Goal: Download file/media

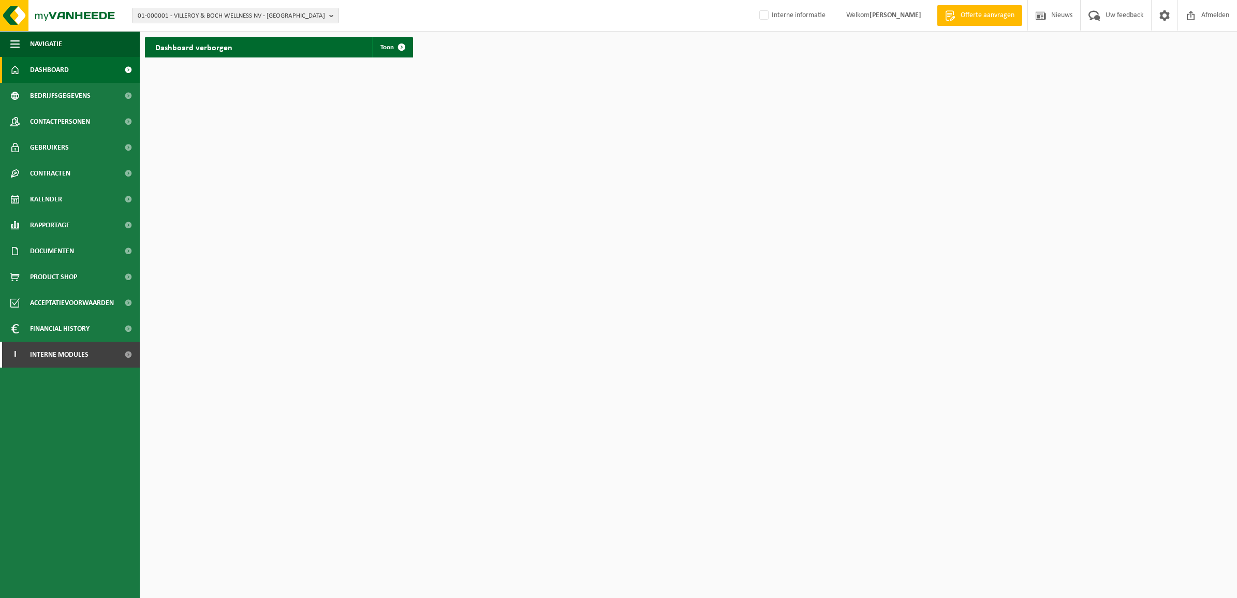
click at [231, 13] on span "01-000001 - VILLEROY & BOCH WELLNESS NV - ROESELARE" at bounding box center [231, 16] width 187 height 16
click at [211, 26] on input "storaenso" at bounding box center [236, 32] width 202 height 13
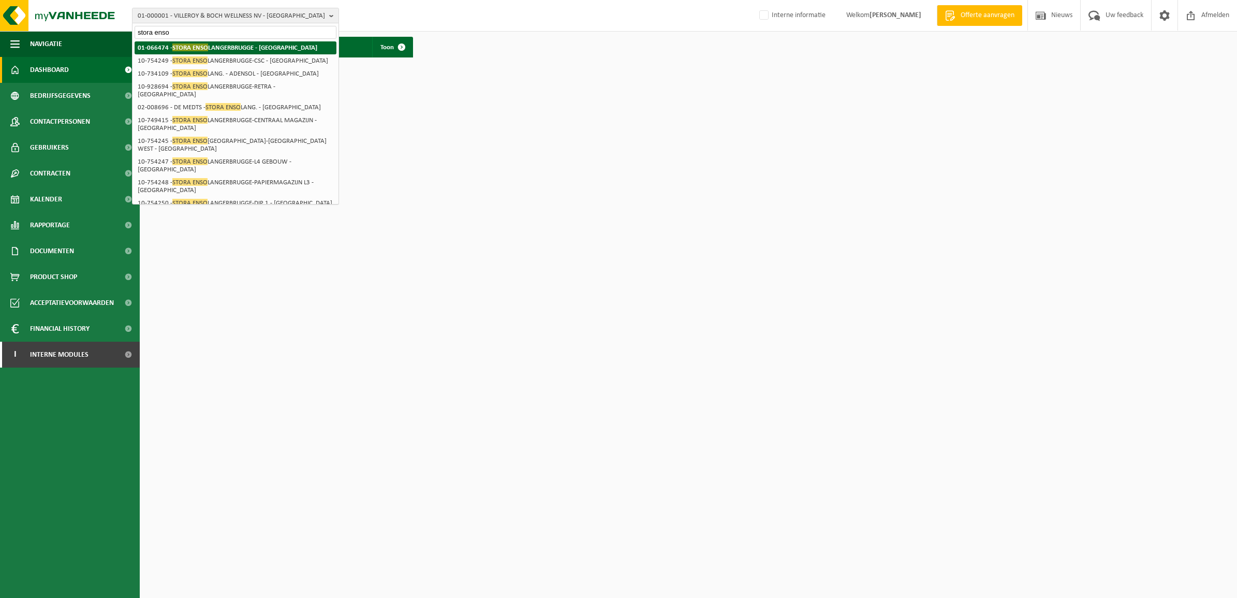
type input "stora enso"
click at [216, 41] on li "01-066474 - STORA ENSO LANGERBRUGGE - GENT" at bounding box center [236, 47] width 202 height 13
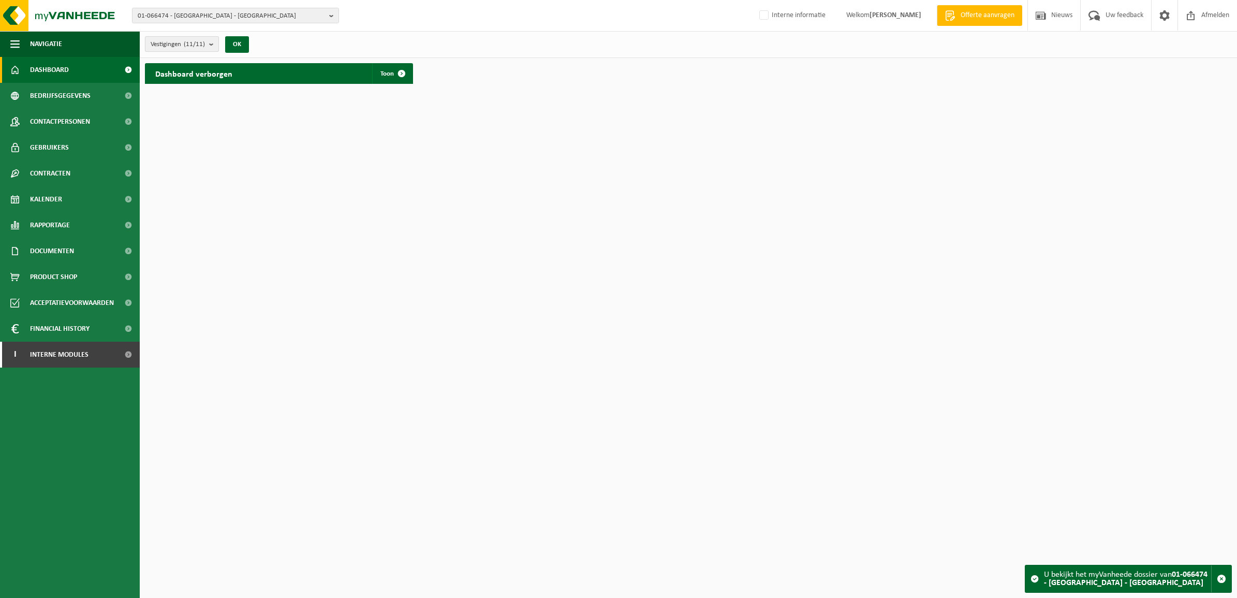
click at [181, 44] on span "Vestigingen (11/11)" at bounding box center [178, 45] width 54 height 16
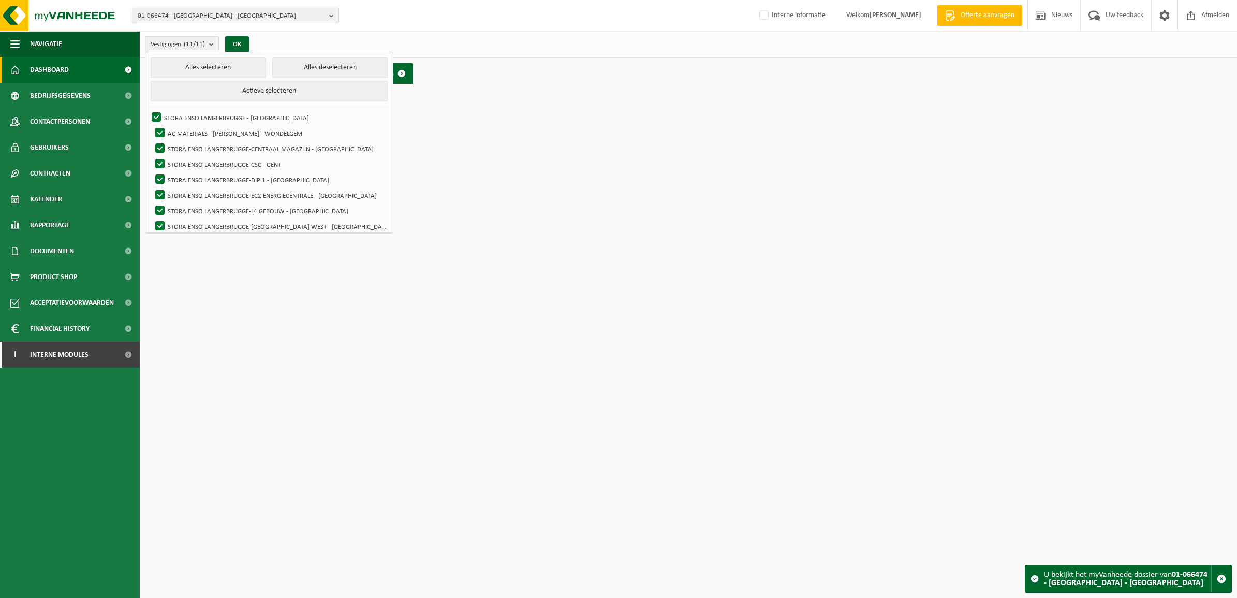
click at [278, 375] on html "01-066474 - STORA ENSO LANGERBRUGGE - GENT 01-066474 - STORA ENSO LANGERBRUGGE …" at bounding box center [618, 299] width 1237 height 598
click at [71, 221] on link "Rapportage" at bounding box center [70, 225] width 140 height 26
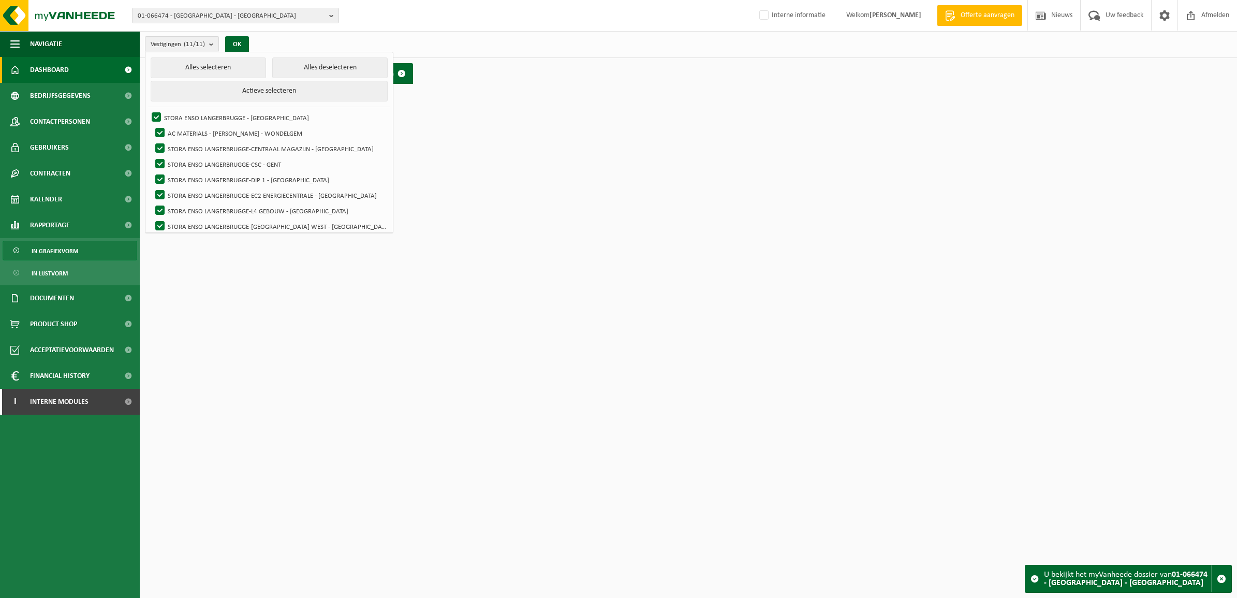
click at [82, 253] on link "In grafiekvorm" at bounding box center [70, 251] width 135 height 20
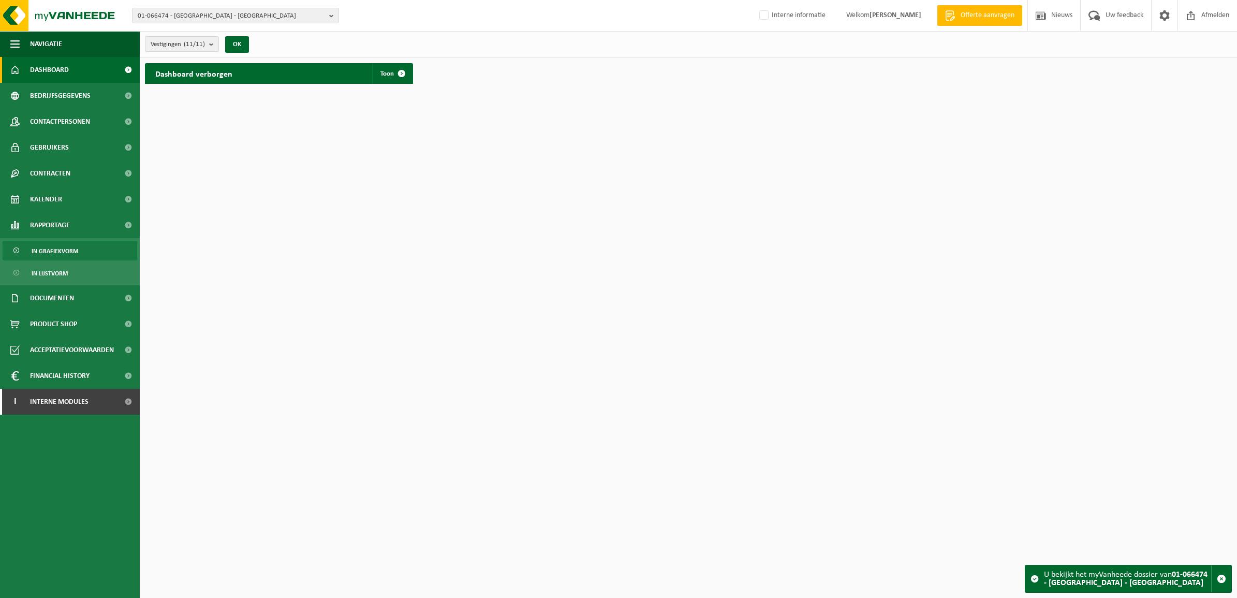
click at [80, 254] on link "In grafiekvorm" at bounding box center [70, 251] width 135 height 20
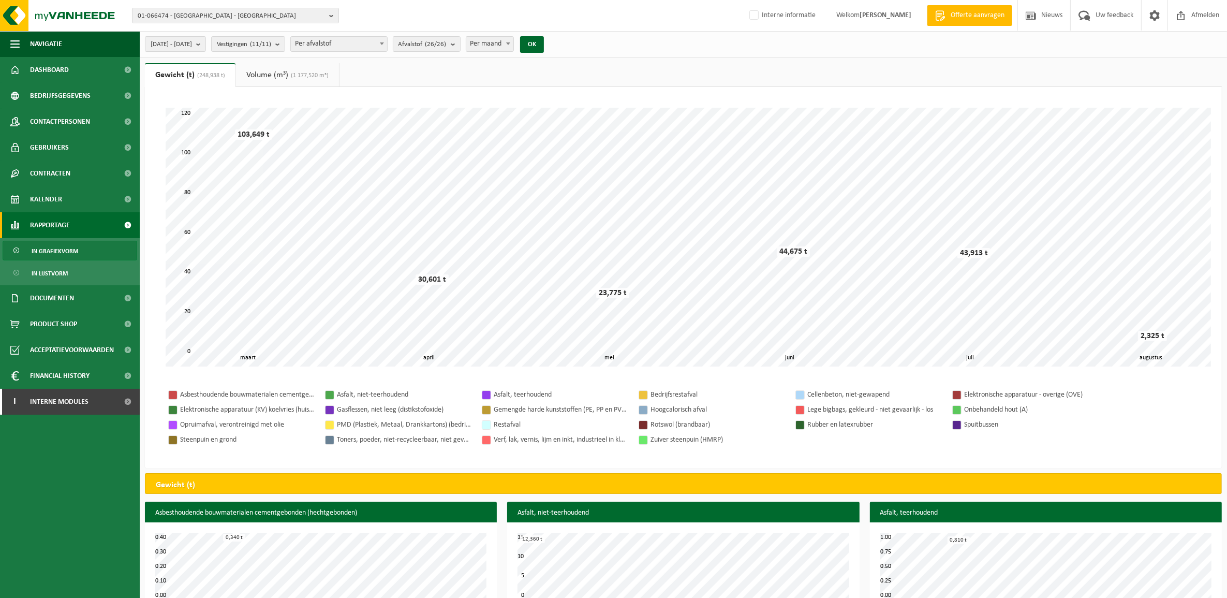
click at [219, 52] on div "[DATE] - [DATE] Huidige maand Vorige maand Laatste 6 maanden Huidig jaar Vorig …" at bounding box center [348, 44] width 416 height 22
click at [206, 42] on button "2025-03-01 - 2025-08-13" at bounding box center [175, 44] width 61 height 16
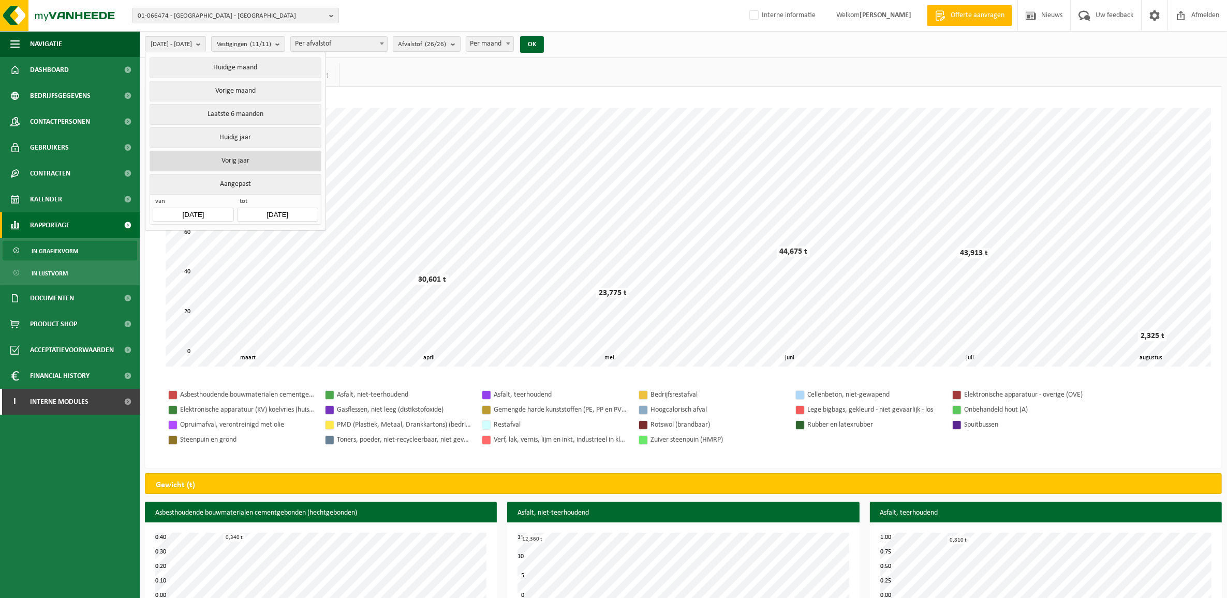
click at [252, 161] on button "Vorig jaar" at bounding box center [235, 161] width 171 height 21
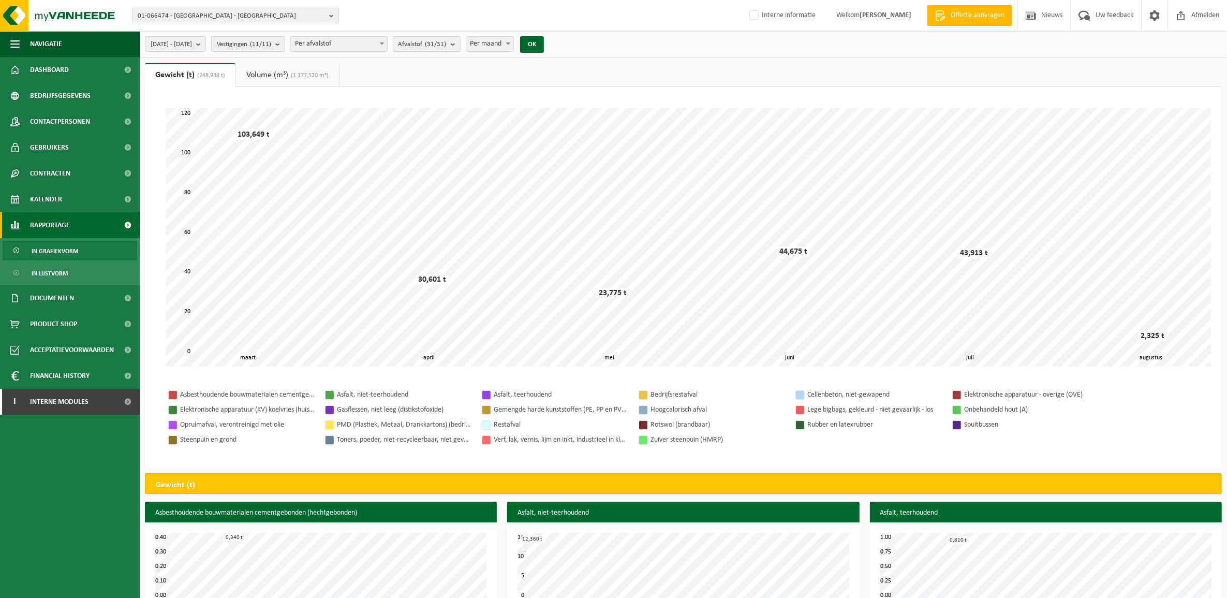
drag, startPoint x: 221, startPoint y: 40, endPoint x: 221, endPoint y: 51, distance: 10.4
click at [206, 40] on button "[DATE] - [DATE]" at bounding box center [175, 44] width 61 height 16
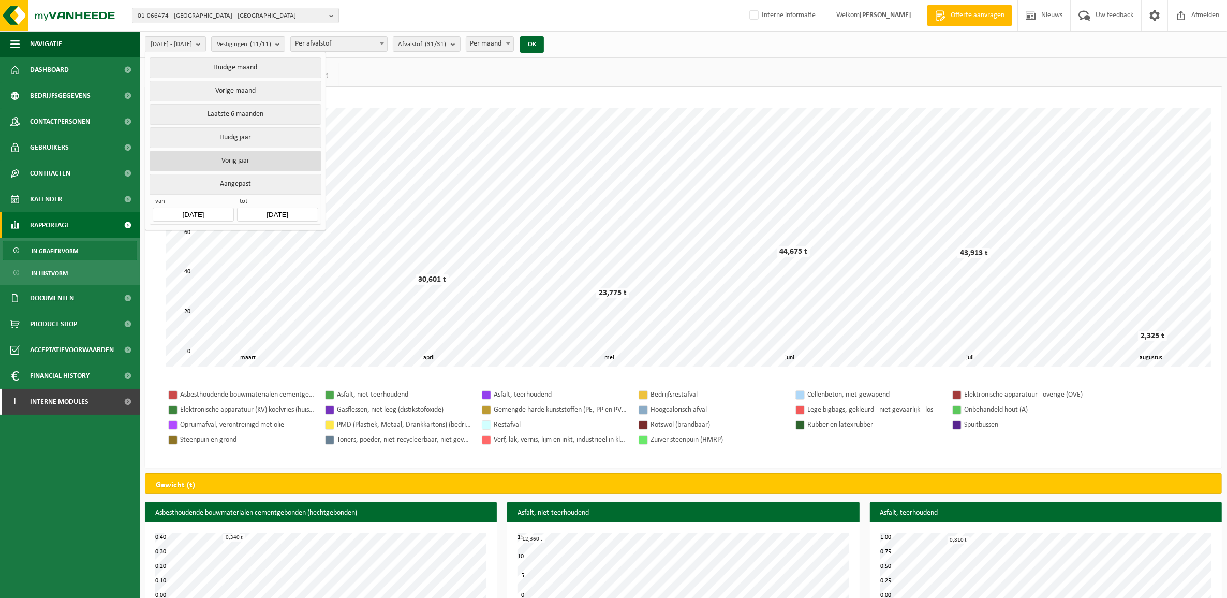
click at [267, 164] on button "Vorig jaar" at bounding box center [235, 161] width 171 height 21
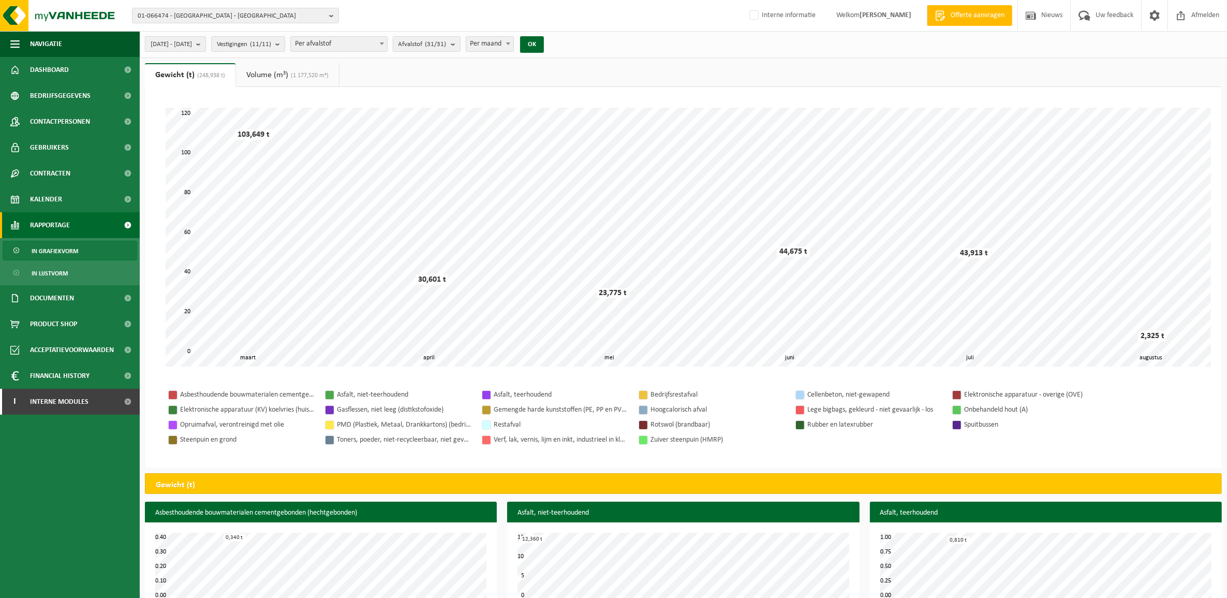
click at [192, 42] on span "[DATE] - [DATE]" at bounding box center [171, 45] width 41 height 16
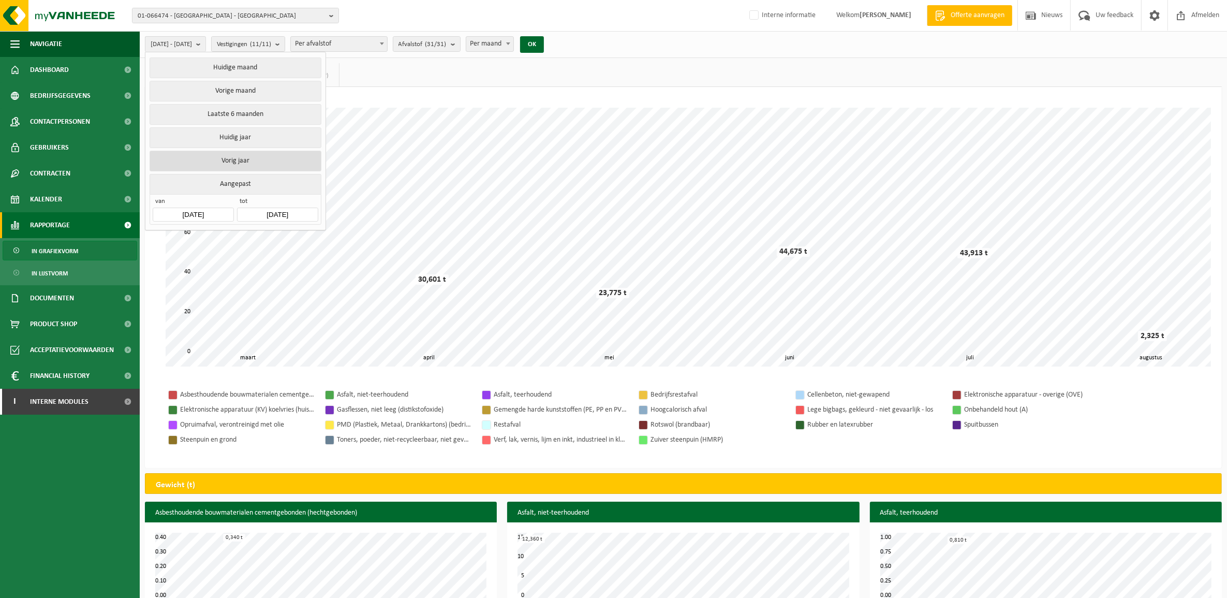
click at [249, 152] on button "Vorig jaar" at bounding box center [235, 161] width 171 height 21
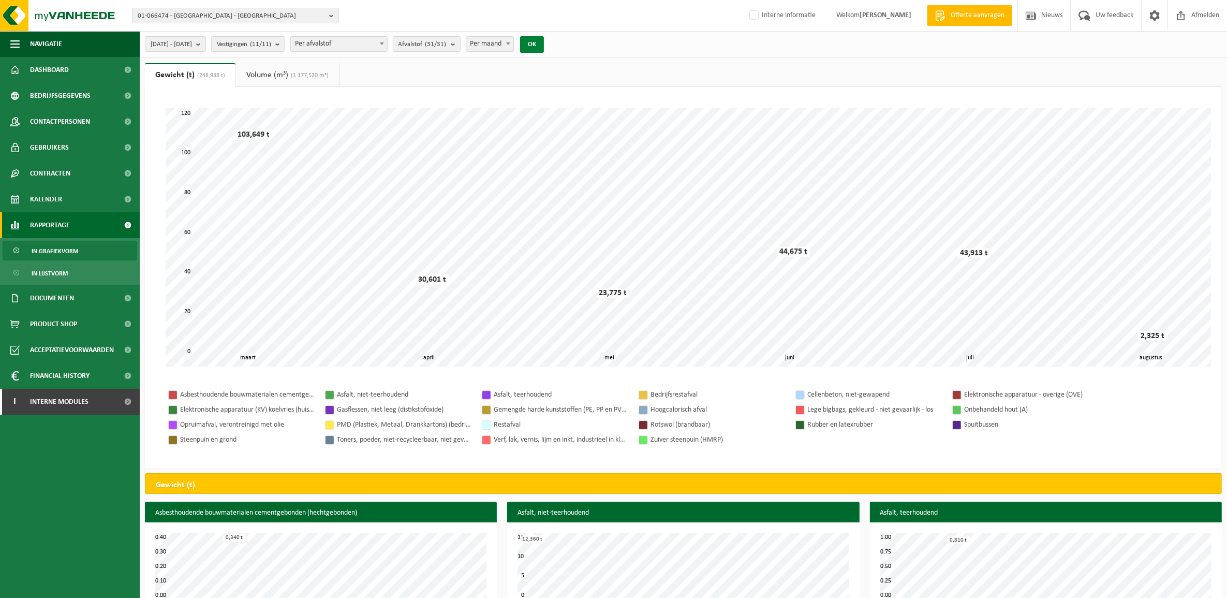
click at [544, 48] on button "OK" at bounding box center [532, 44] width 24 height 17
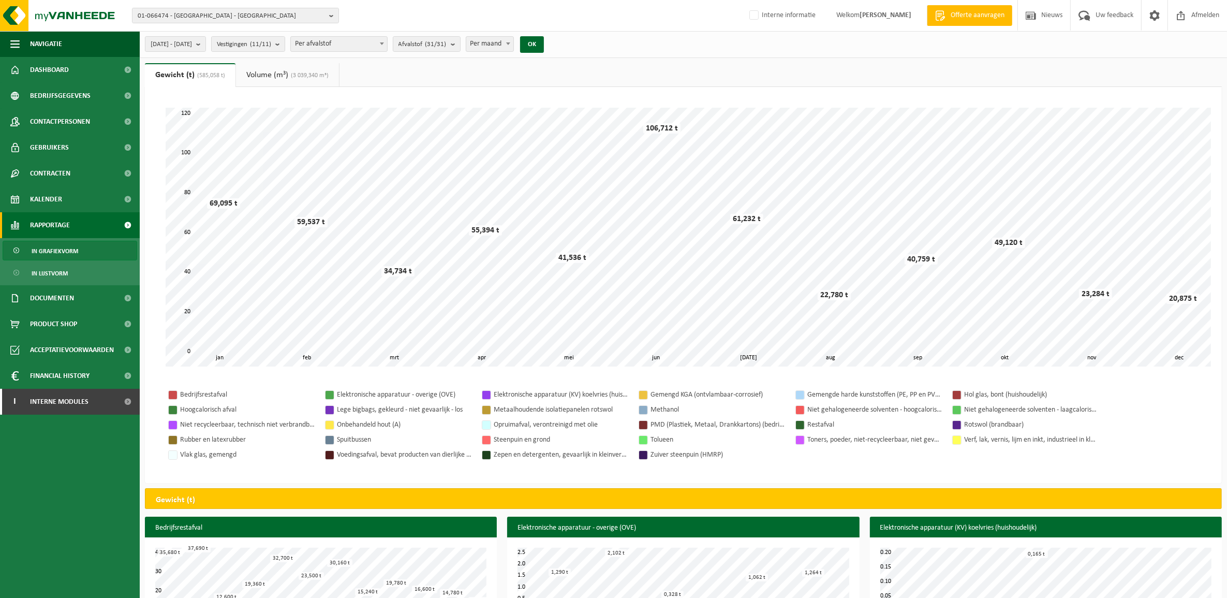
click at [506, 45] on span "Per maand" at bounding box center [490, 44] width 48 height 14
select select "3"
click at [544, 45] on button "OK" at bounding box center [532, 44] width 24 height 17
click at [308, 74] on span "(3 039,340 m³)" at bounding box center [308, 75] width 40 height 6
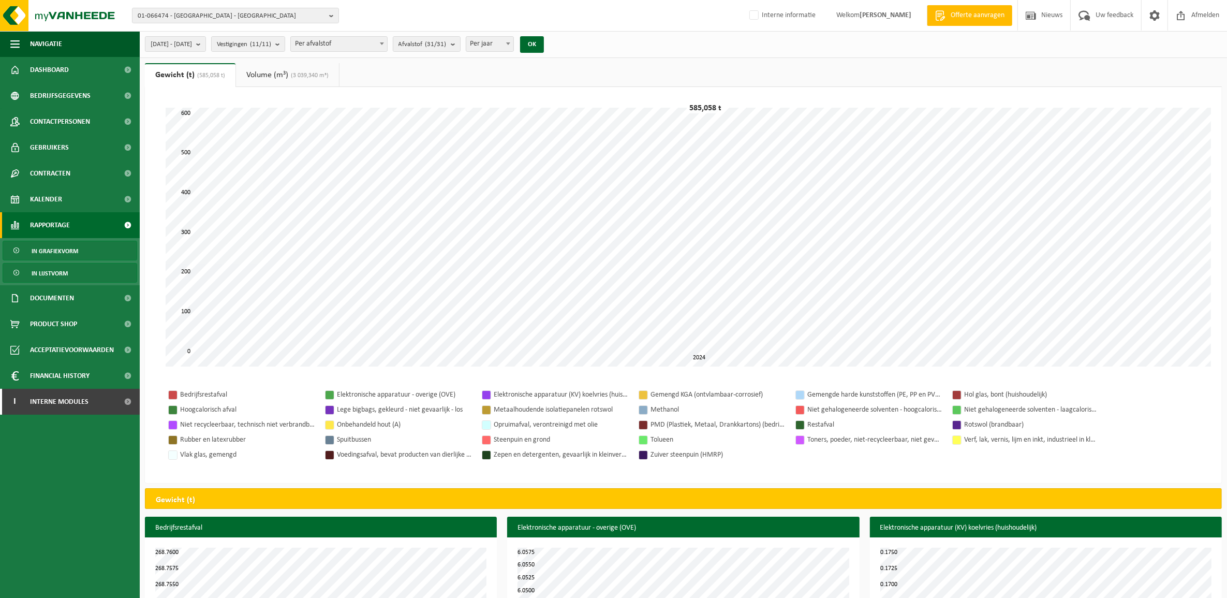
click at [86, 267] on link "In lijstvorm" at bounding box center [70, 273] width 135 height 20
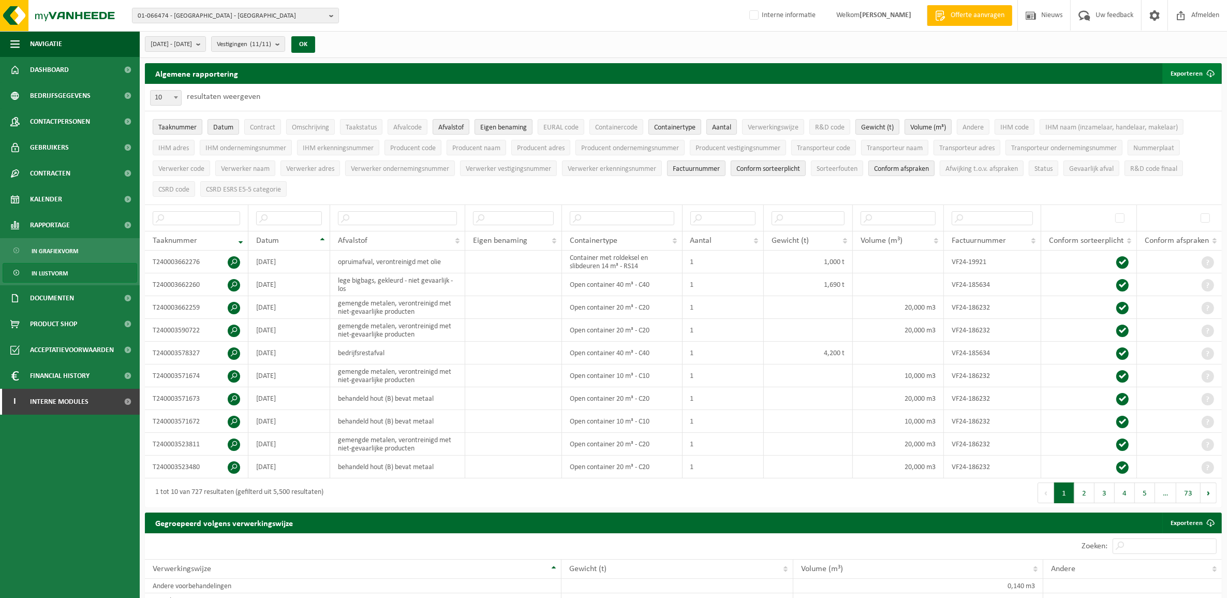
drag, startPoint x: 1190, startPoint y: 72, endPoint x: 1189, endPoint y: 83, distance: 10.4
click at [1190, 72] on button "Exporteren" at bounding box center [1192, 73] width 58 height 21
click at [1179, 110] on link "Alle beschikbare kolommen" at bounding box center [1174, 115] width 94 height 21
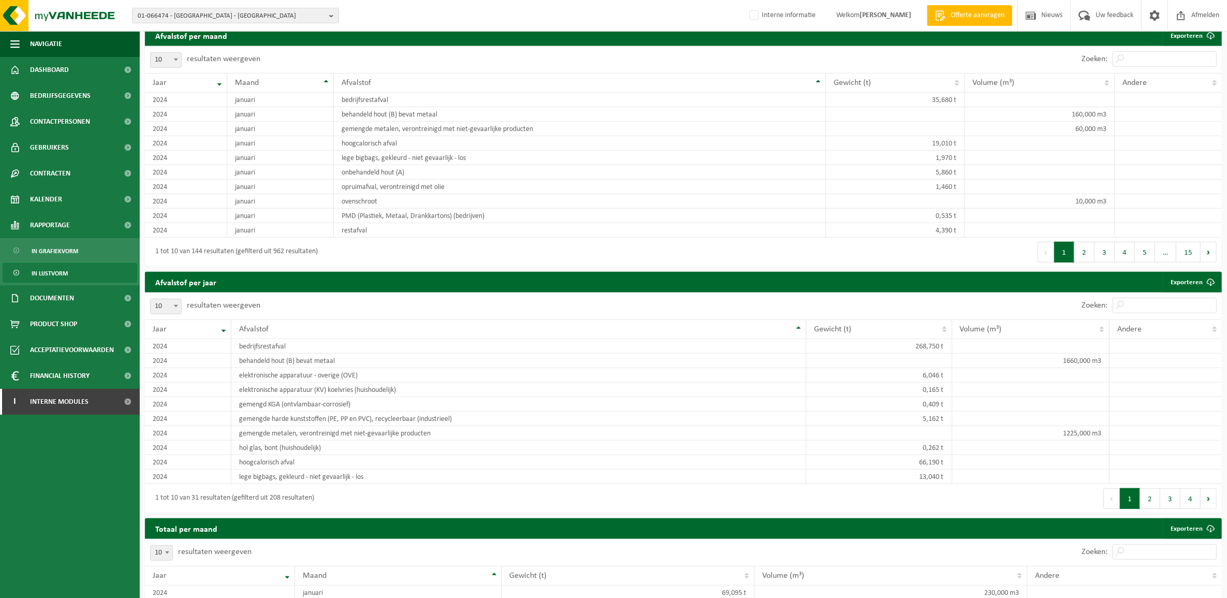
scroll to position [776, 0]
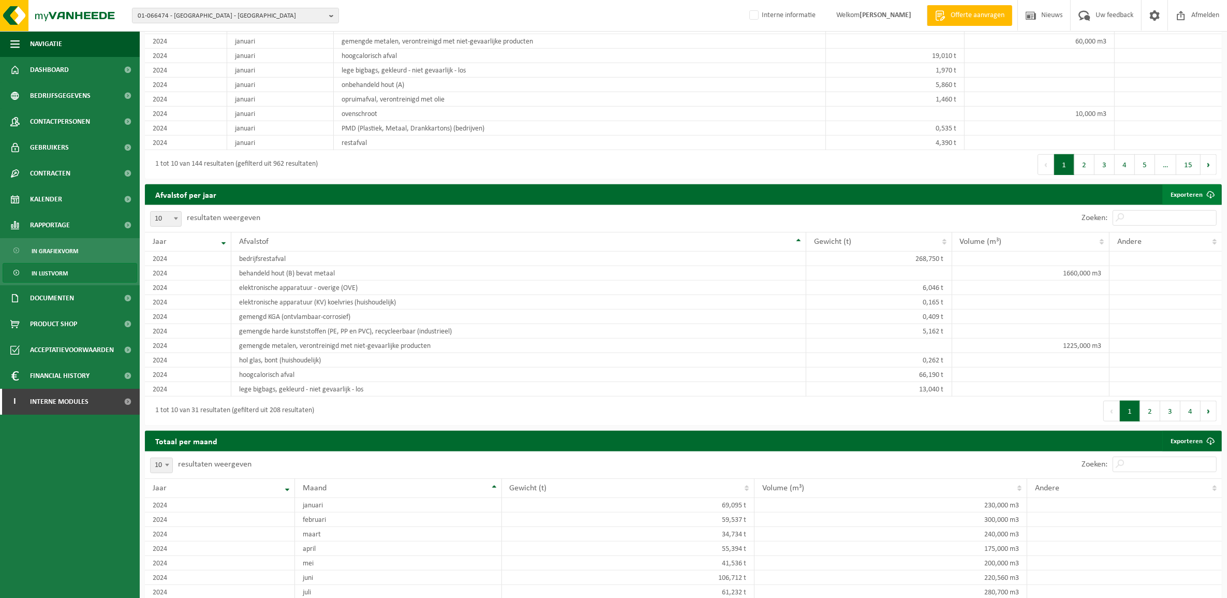
click at [1201, 199] on span at bounding box center [1210, 194] width 21 height 21
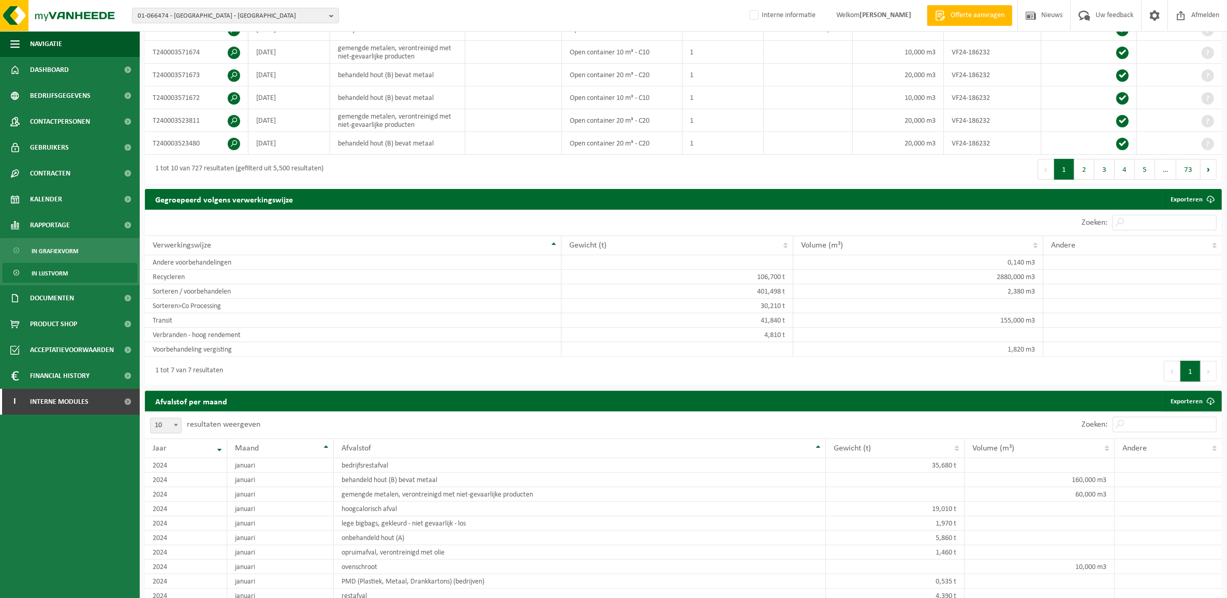
scroll to position [0, 0]
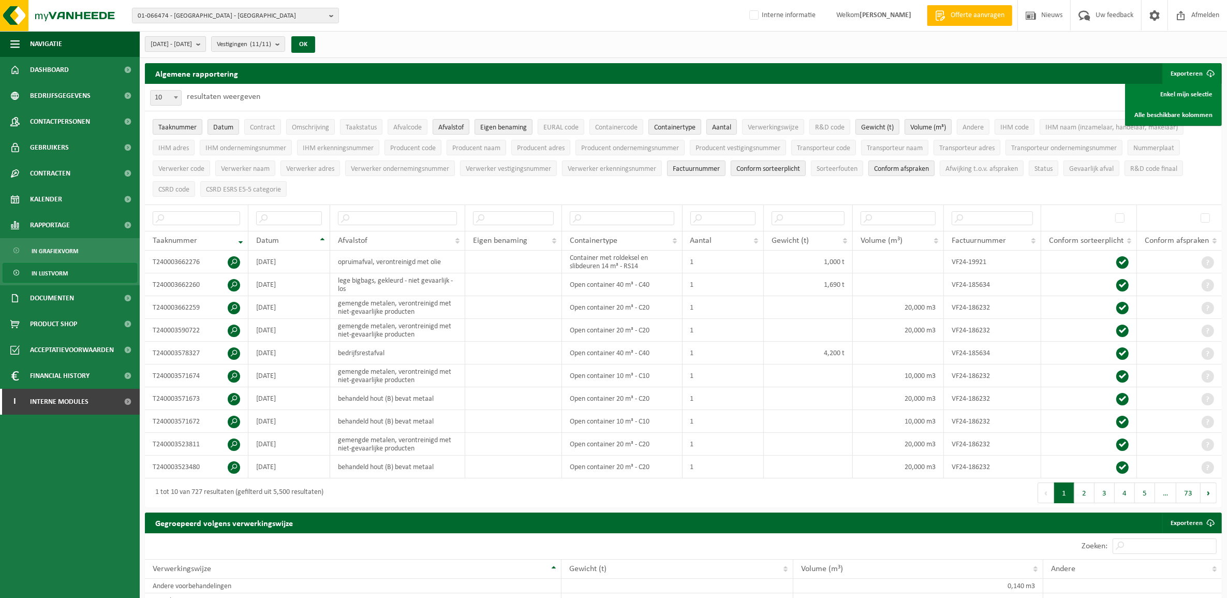
click at [234, 40] on div "[DATE] - [DATE] Huidige maand Vorige maand Laatste 6 maanden Huidig jaar Vorig …" at bounding box center [233, 44] width 187 height 22
click at [192, 40] on span "[DATE] - [DATE]" at bounding box center [171, 45] width 41 height 16
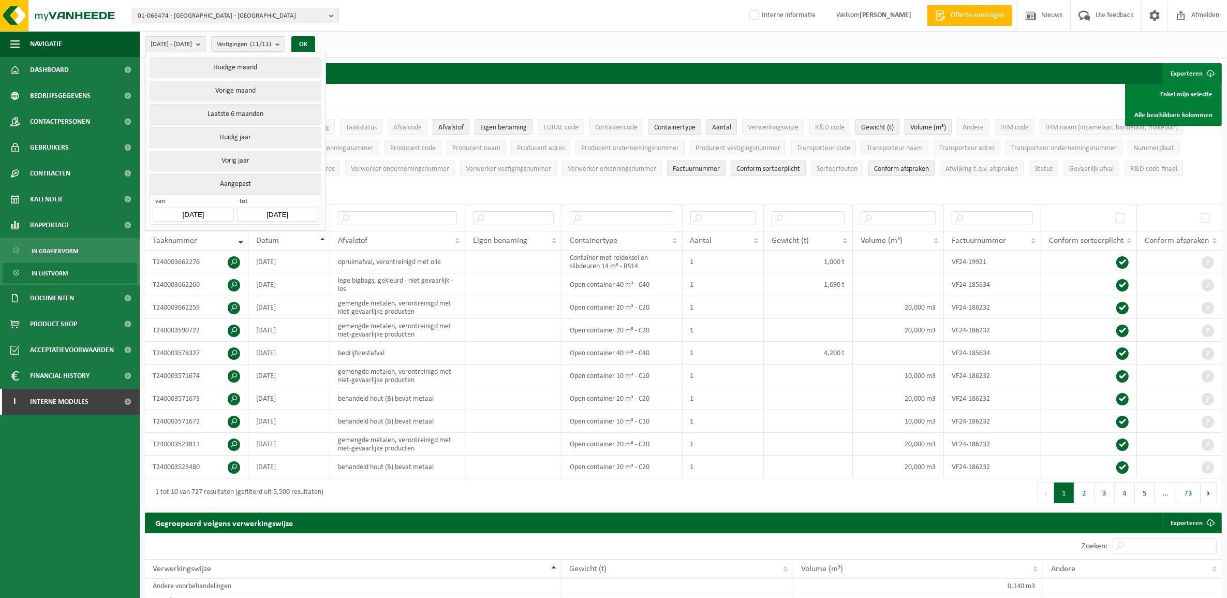
click at [182, 213] on input "[DATE]" at bounding box center [193, 215] width 81 height 14
click at [162, 239] on icon at bounding box center [164, 239] width 17 height 17
click at [164, 239] on icon at bounding box center [164, 239] width 17 height 17
click at [166, 239] on icon at bounding box center [164, 239] width 17 height 17
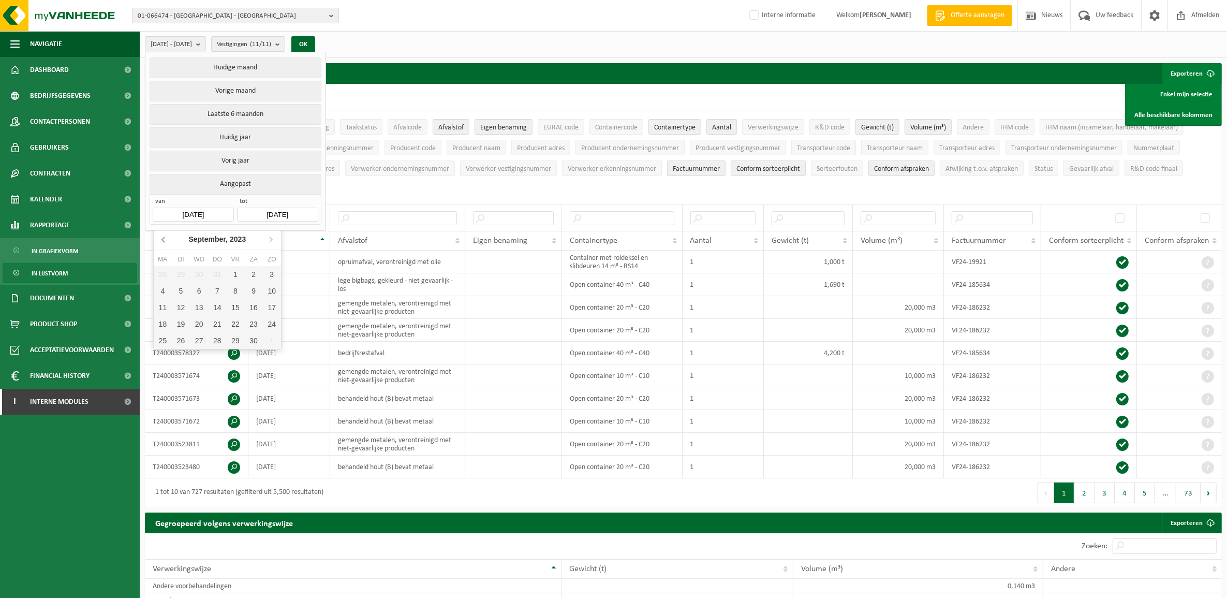
click at [166, 239] on icon at bounding box center [164, 239] width 17 height 17
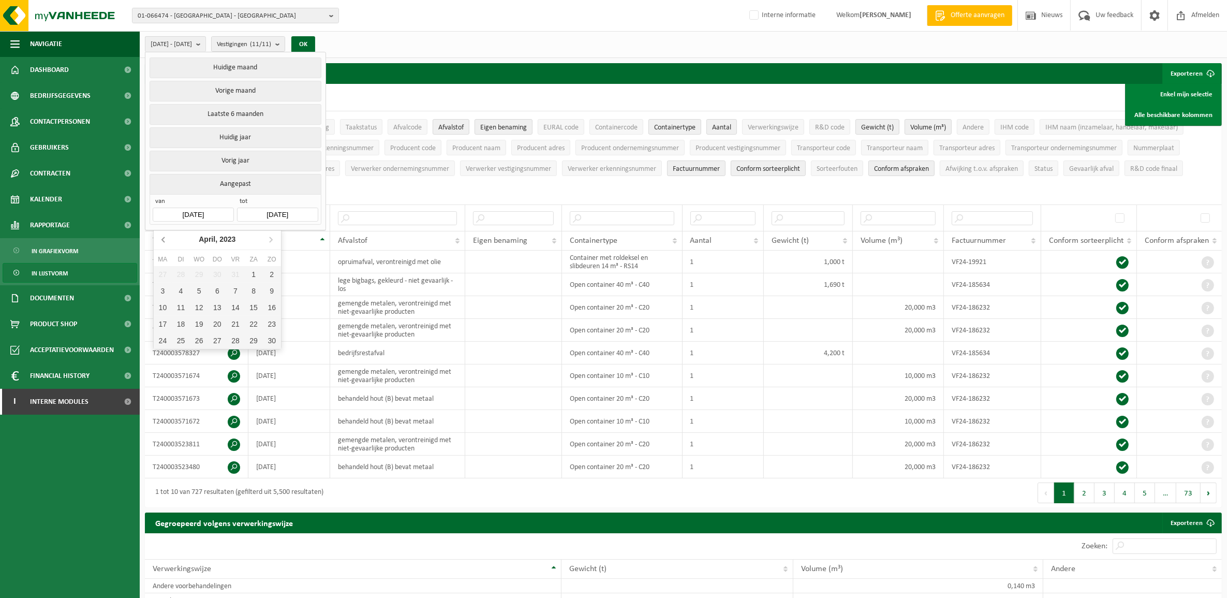
click at [166, 239] on icon at bounding box center [164, 239] width 17 height 17
click at [272, 270] on div "1" at bounding box center [272, 274] width 18 height 17
type input "[DATE]"
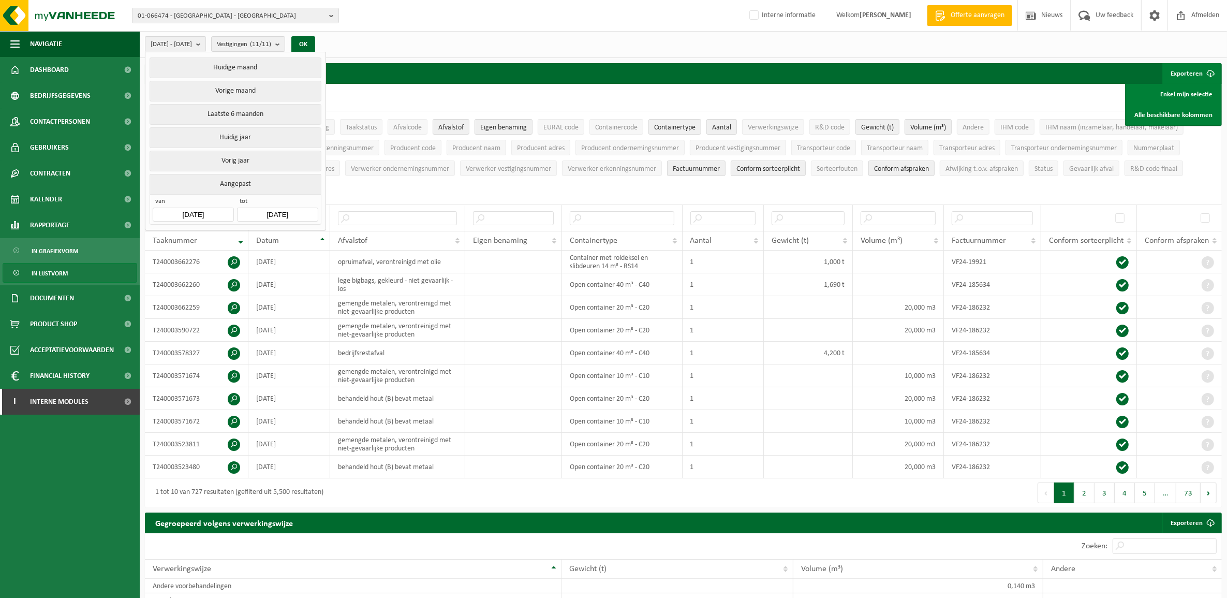
click at [274, 217] on input "[DATE]" at bounding box center [277, 215] width 81 height 14
click at [325, 237] on icon "2024" at bounding box center [321, 239] width 16 height 7
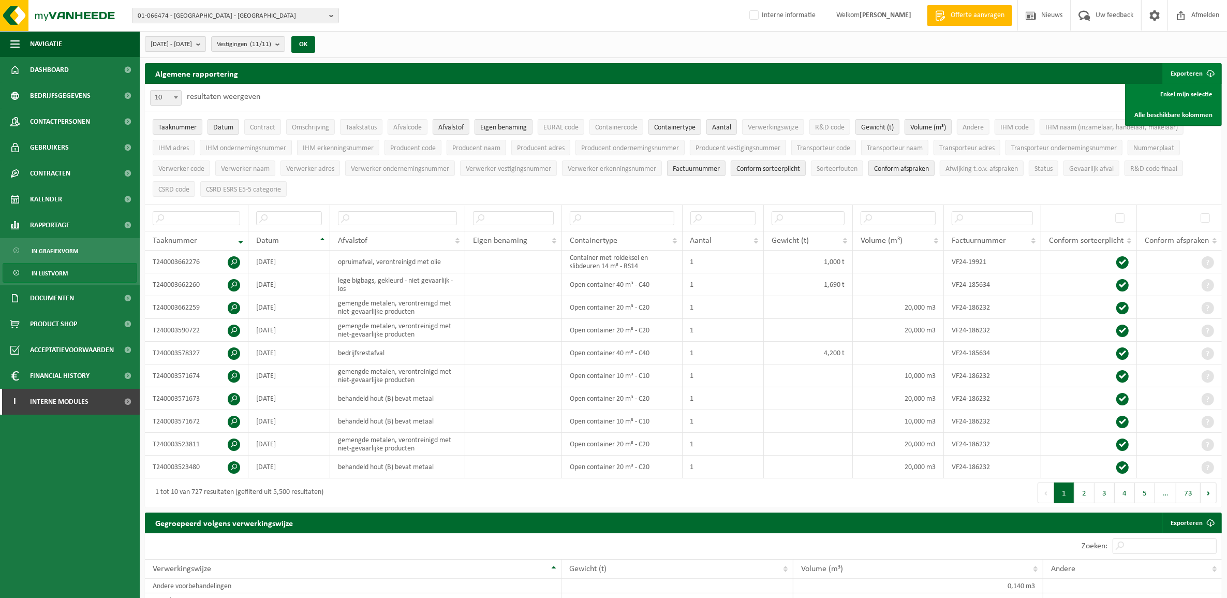
click at [192, 42] on span "[DATE] - [DATE]" at bounding box center [171, 45] width 41 height 16
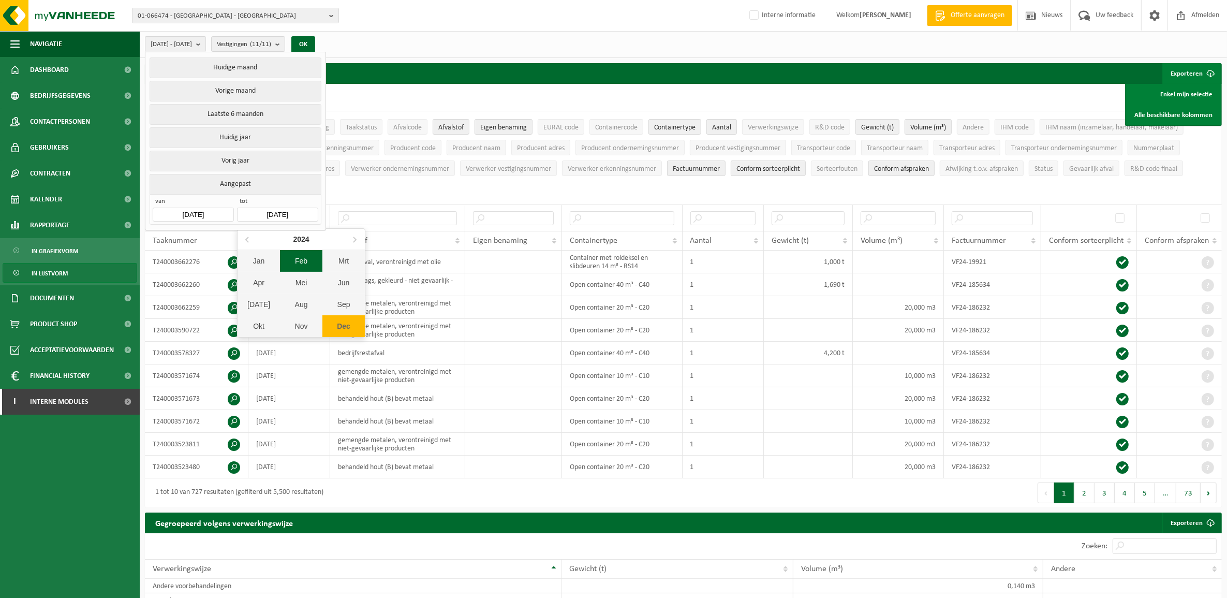
click at [270, 216] on input "[DATE]" at bounding box center [277, 215] width 81 height 14
click at [301, 239] on div "2024" at bounding box center [301, 239] width 24 height 17
click at [255, 291] on div "2023" at bounding box center [254, 293] width 32 height 29
click at [342, 324] on div "Dec" at bounding box center [343, 326] width 42 height 22
click at [315, 42] on button "OK" at bounding box center [303, 44] width 24 height 17
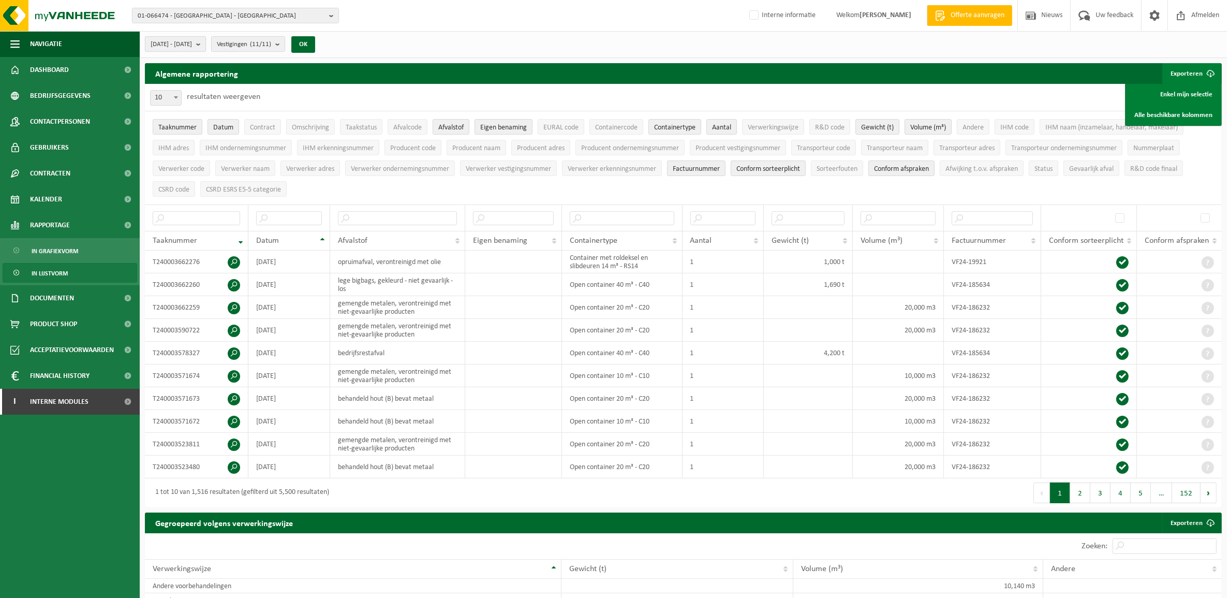
click at [184, 42] on span "[DATE] - [DATE]" at bounding box center [171, 45] width 41 height 16
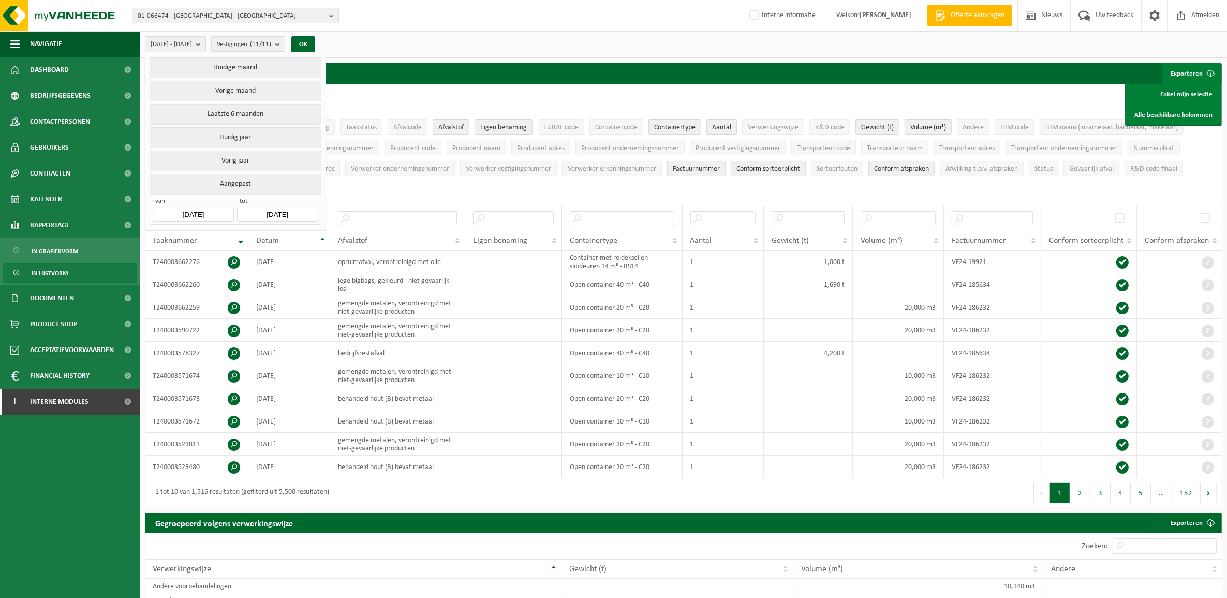
click at [265, 210] on input "[DATE]" at bounding box center [277, 215] width 81 height 14
click at [350, 337] on div "31" at bounding box center [356, 340] width 18 height 17
type input "[DATE]"
click at [315, 40] on button "OK" at bounding box center [303, 44] width 24 height 17
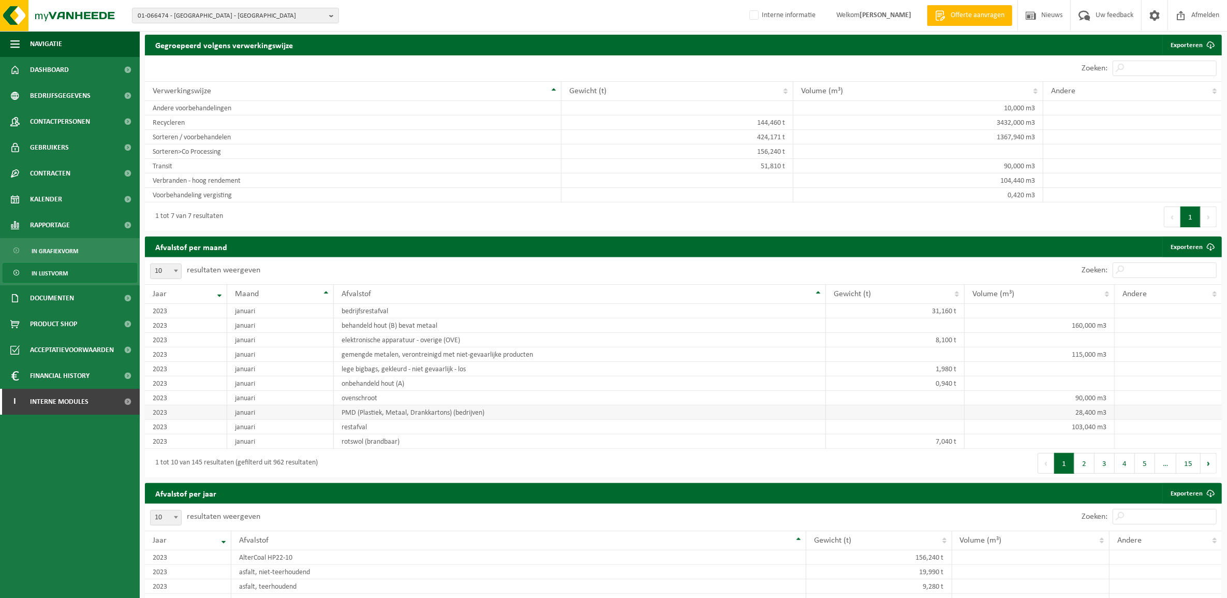
scroll to position [712, 0]
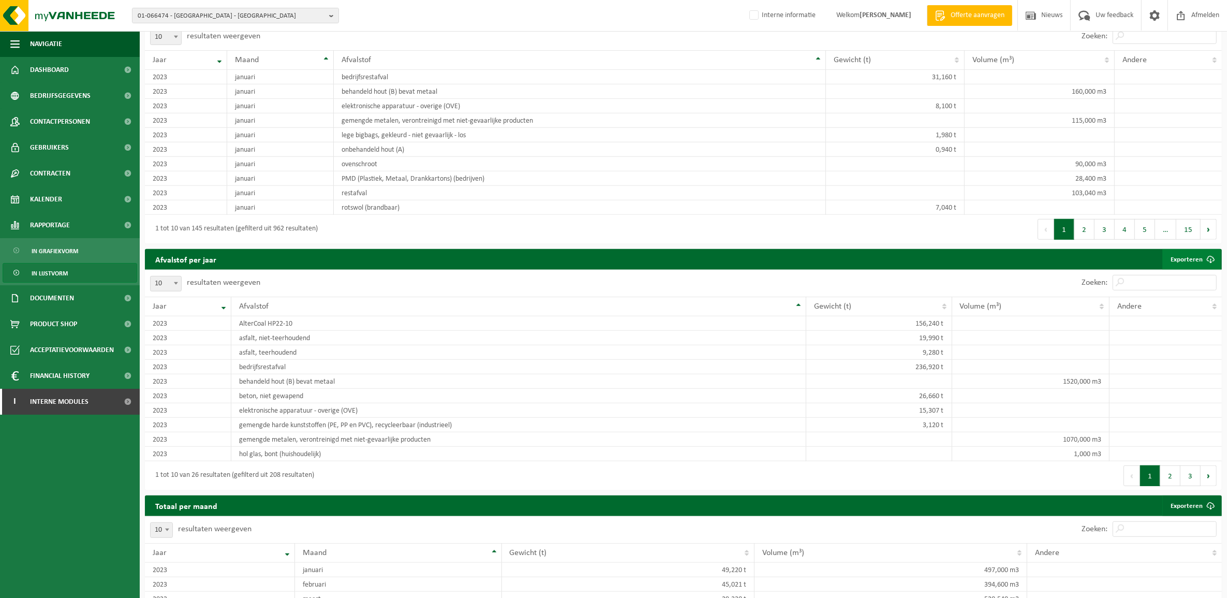
click at [1174, 268] on link "Exporteren" at bounding box center [1192, 259] width 58 height 21
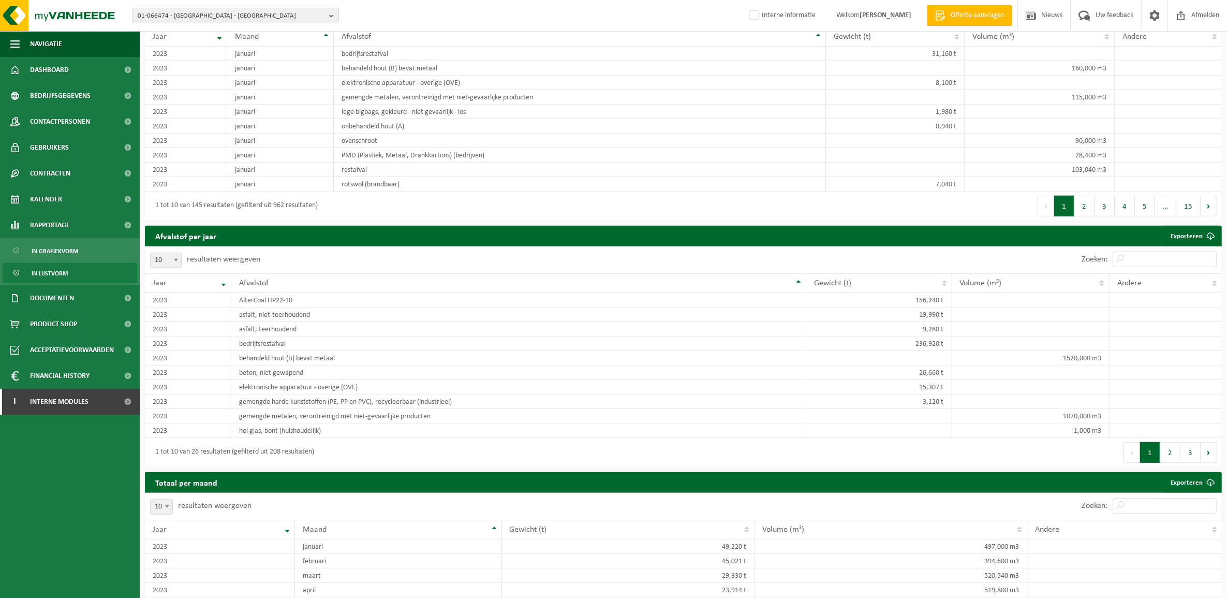
scroll to position [734, 0]
